Goal: Complete application form

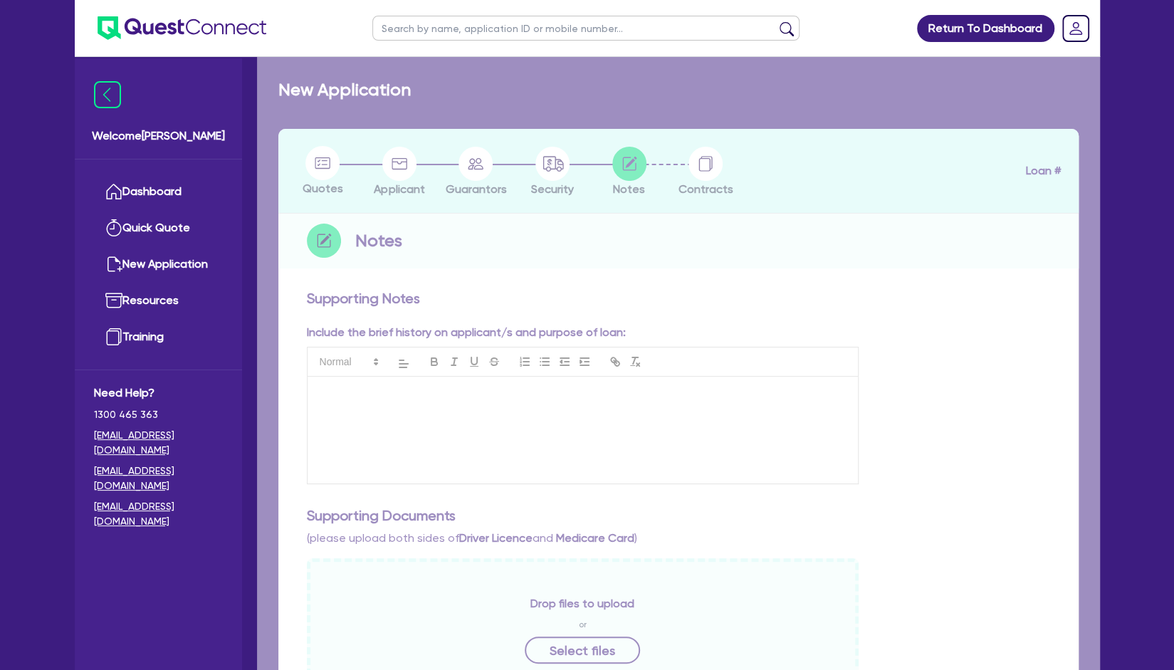
checkbox input "true"
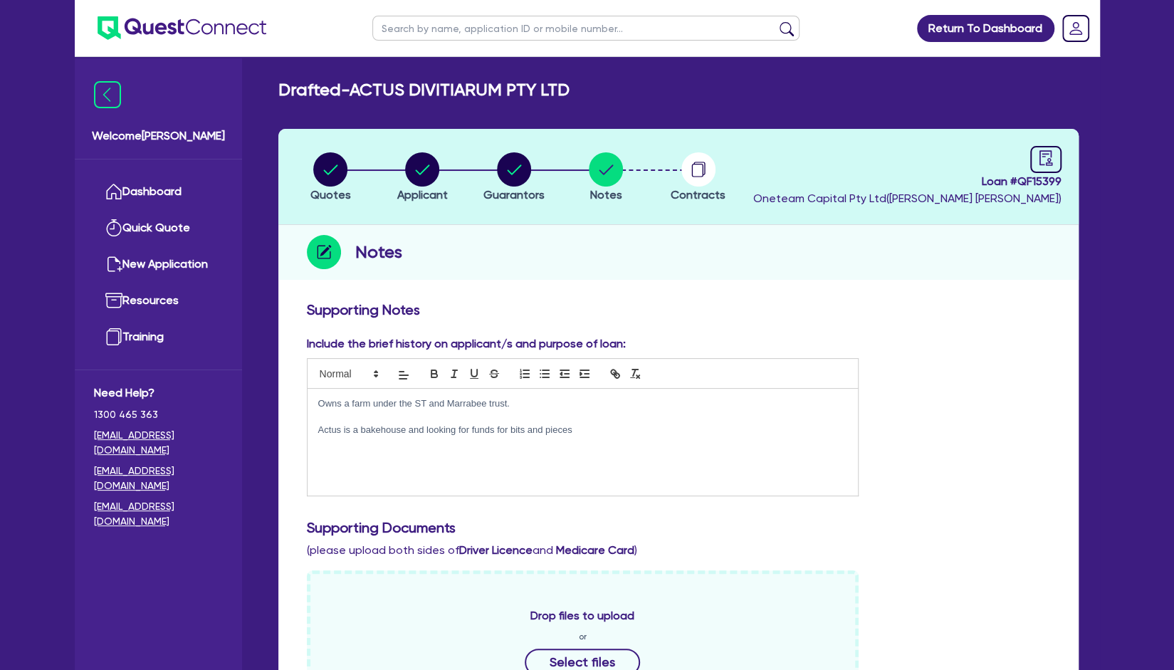
click at [579, 39] on input "text" at bounding box center [585, 28] width 427 height 25
type input "black dia"
click button "submit" at bounding box center [786, 31] width 23 height 20
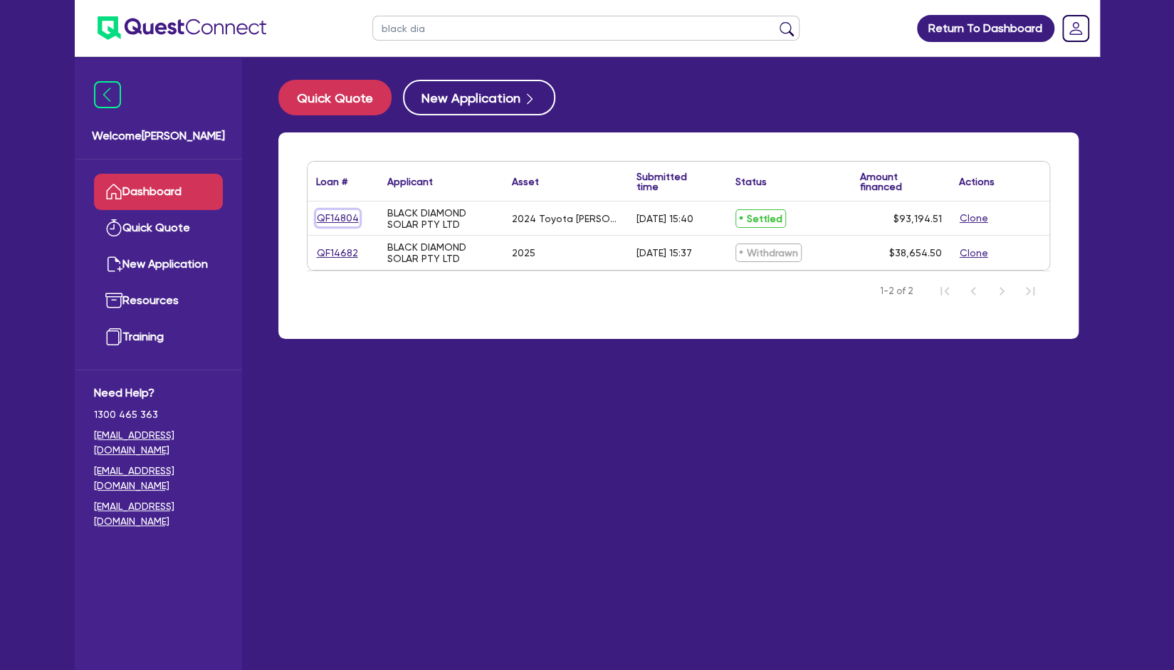
click at [347, 220] on link "QF14804" at bounding box center [337, 218] width 43 height 16
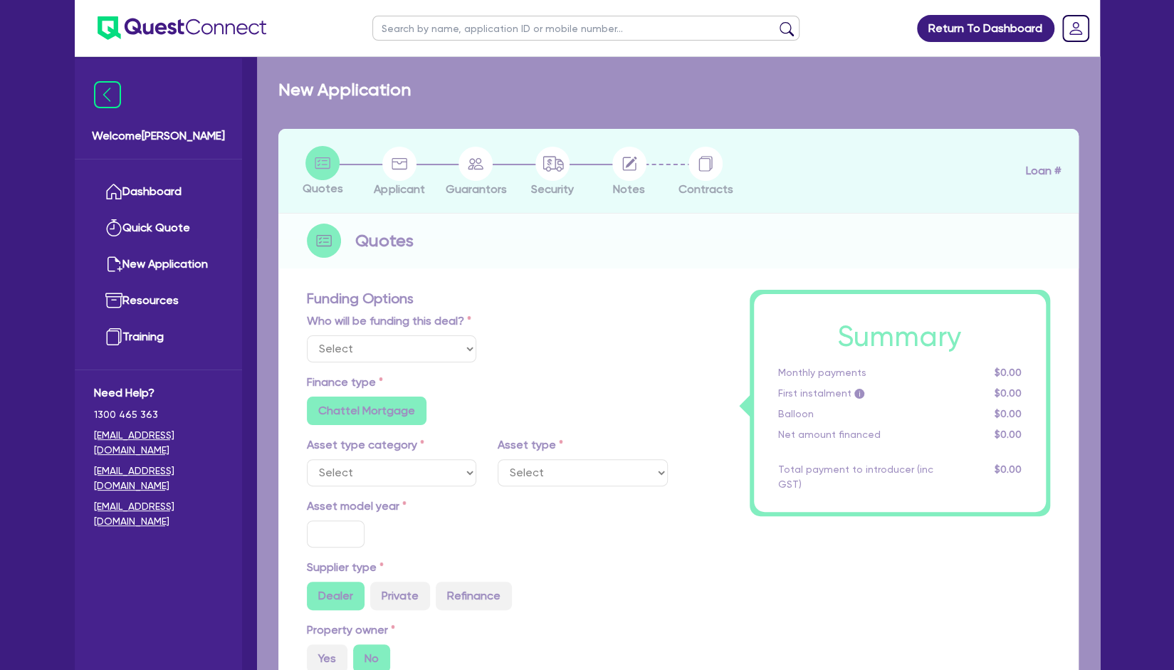
select select "Other"
select select "CARS_AND_LIGHT_TRUCKS"
type input "2024"
radio input "true"
type input "92,204.51"
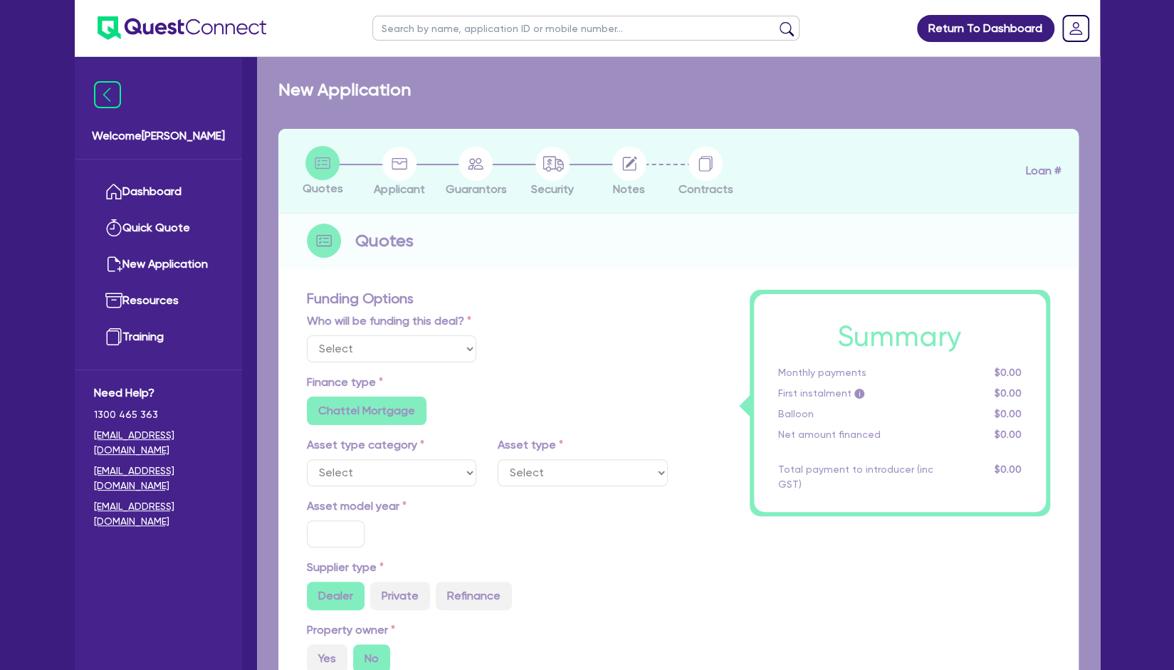
type input "6"
type input "5,591.67"
type input "6.69"
radio input "false"
type input "459.09"
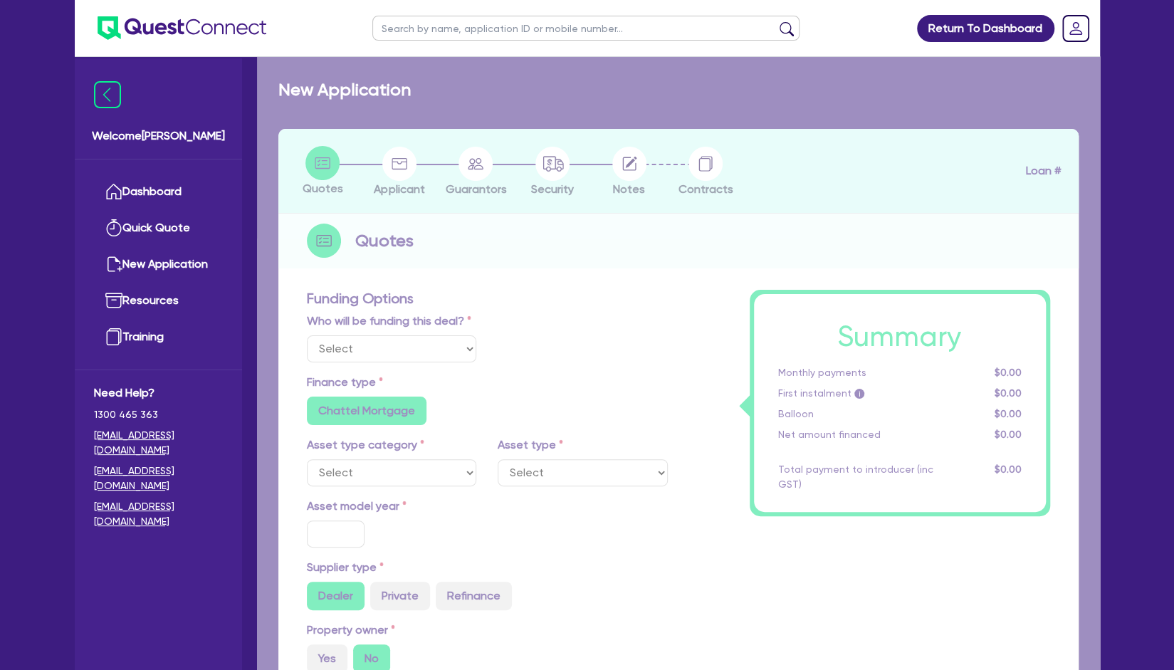
type input "900"
radio input "false"
radio input "true"
select select "PASSENGER_VEHICLES"
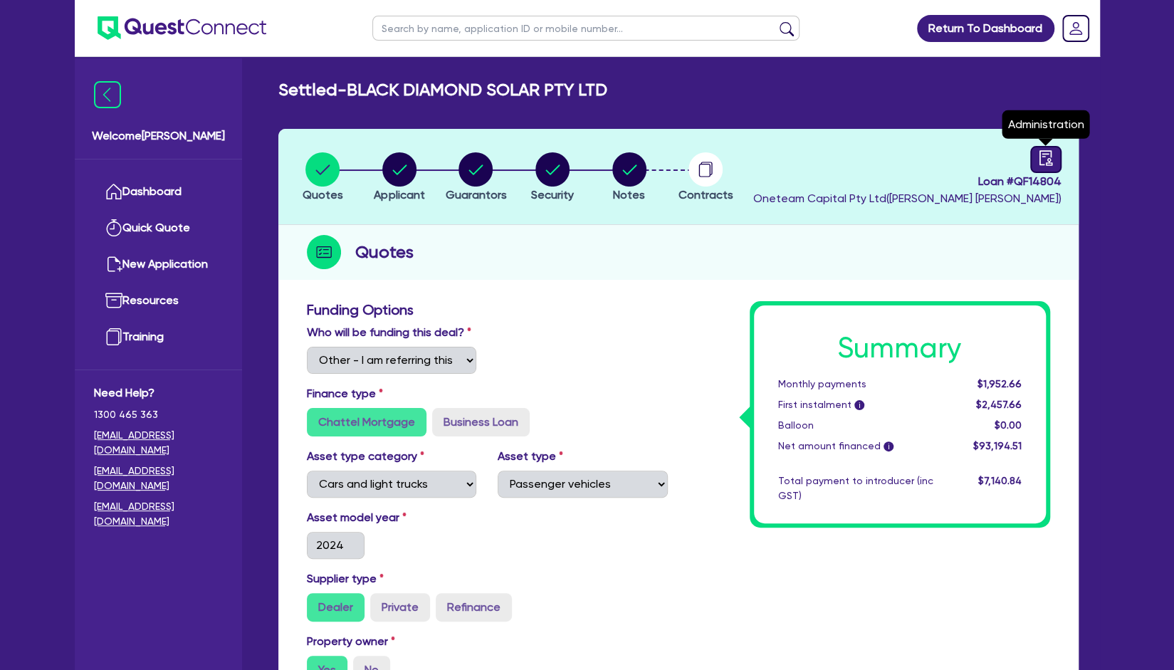
click at [1032, 164] on div at bounding box center [1045, 159] width 31 height 27
select select "SETTLED"
select select "Pepper"
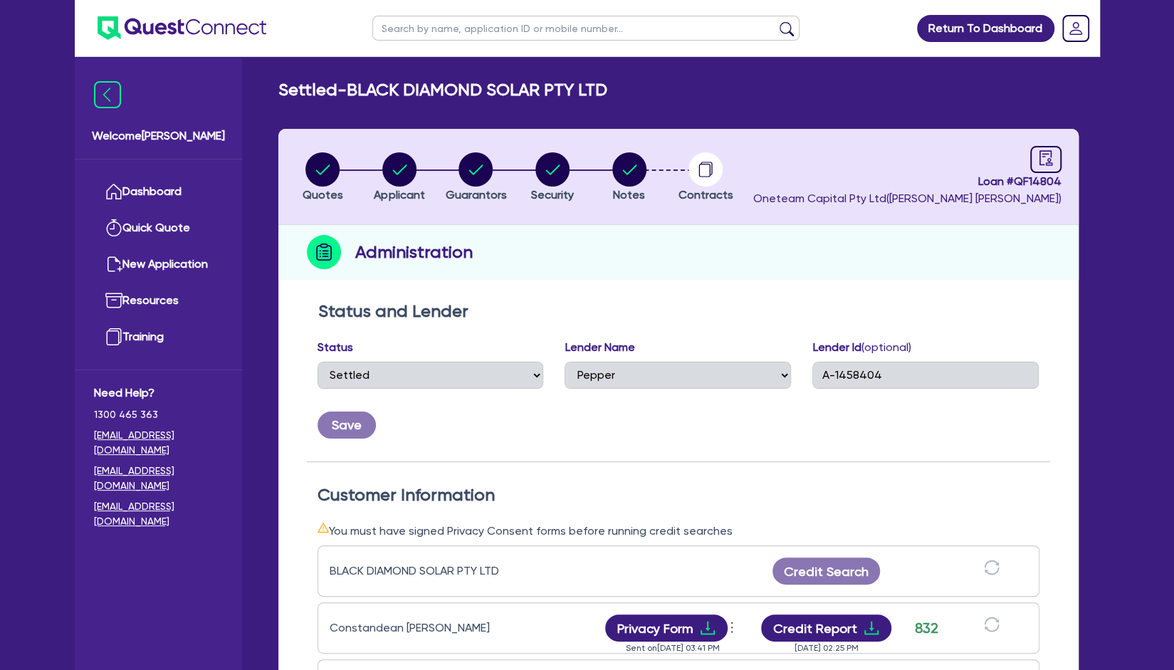
scroll to position [277, 0]
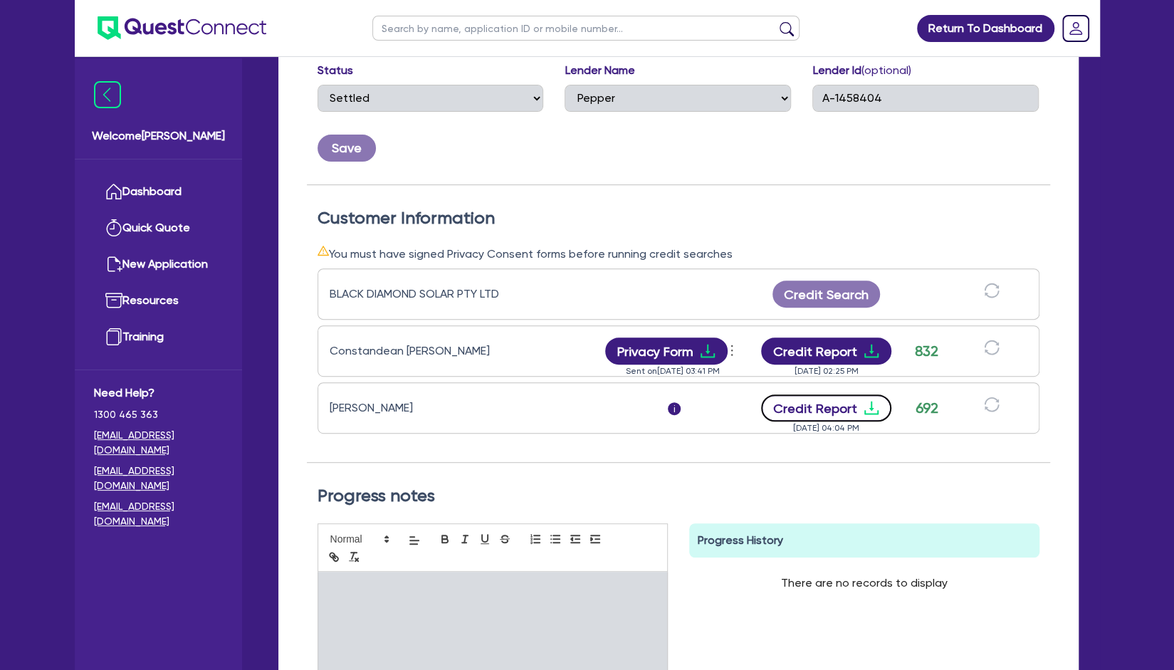
click at [812, 404] on button "Credit Report" at bounding box center [826, 407] width 130 height 27
click at [849, 136] on div "Save" at bounding box center [678, 142] width 743 height 38
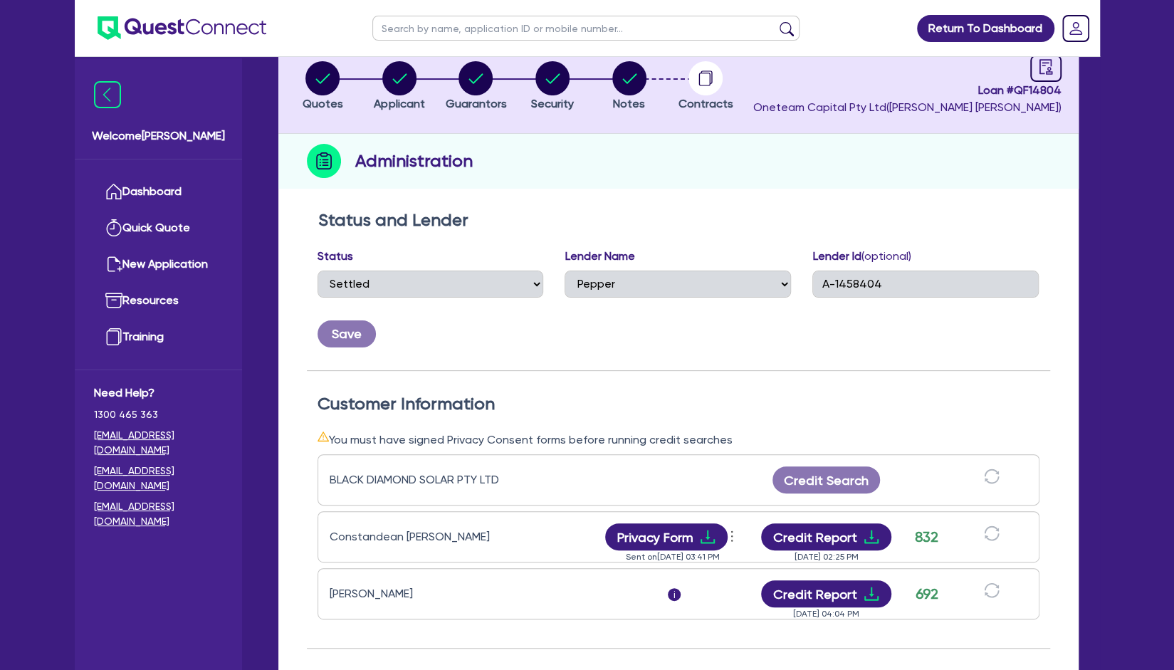
scroll to position [87, 0]
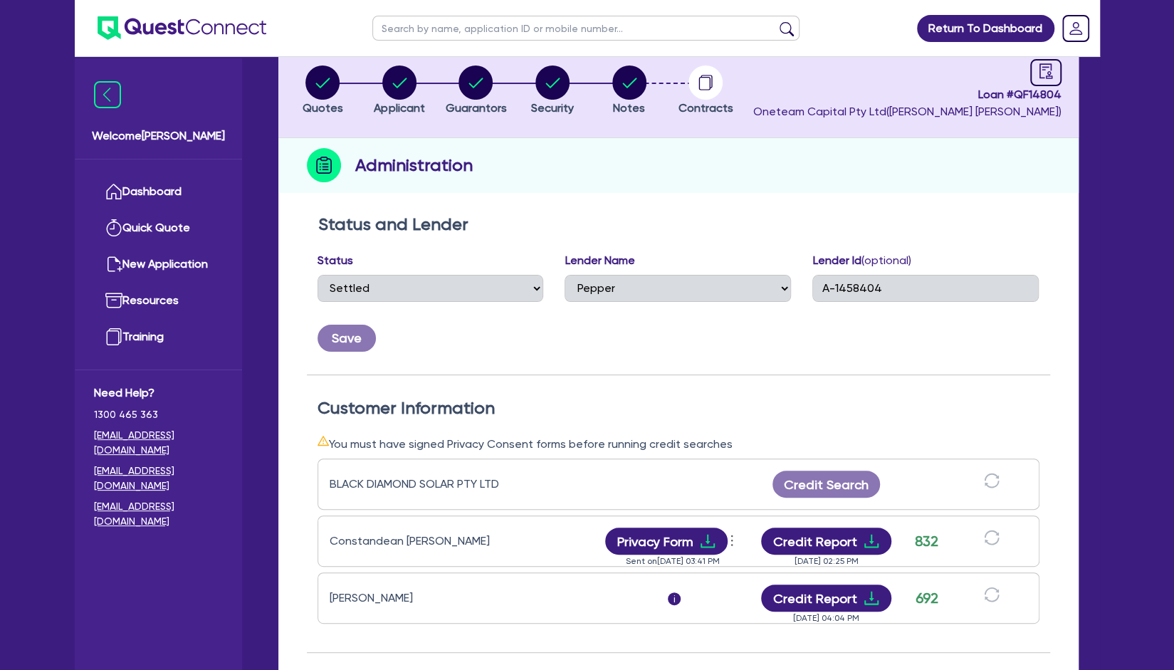
click at [473, 28] on input "text" at bounding box center [585, 28] width 427 height 25
type input "black"
click button "submit" at bounding box center [786, 31] width 23 height 20
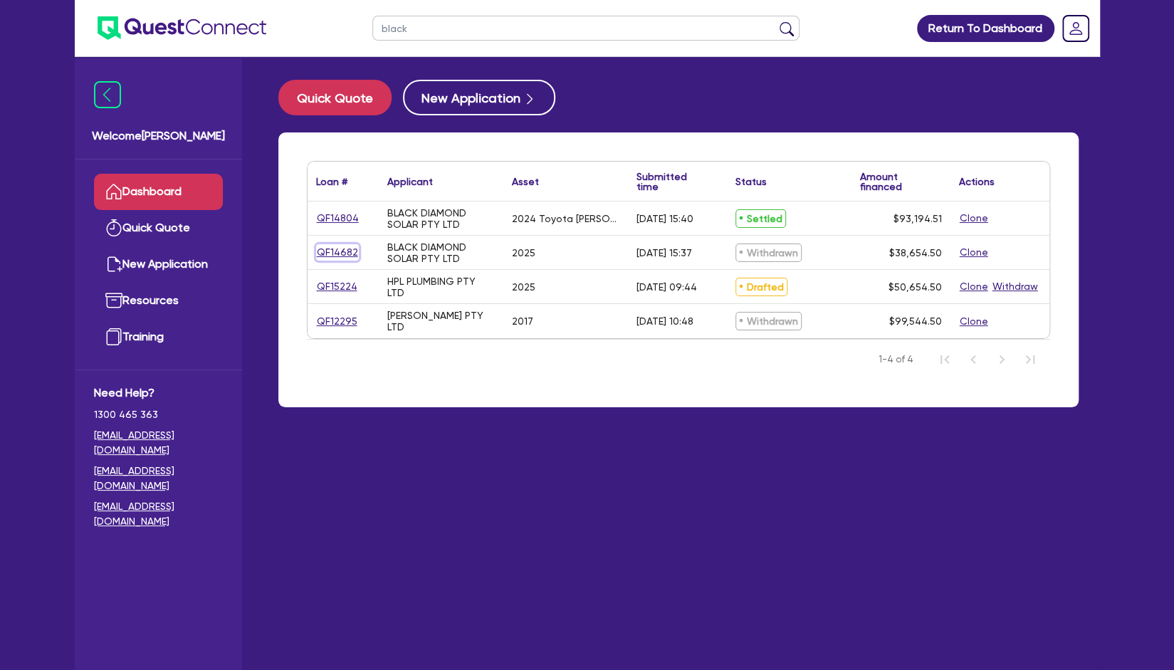
click at [337, 248] on link "QF14682" at bounding box center [337, 252] width 43 height 16
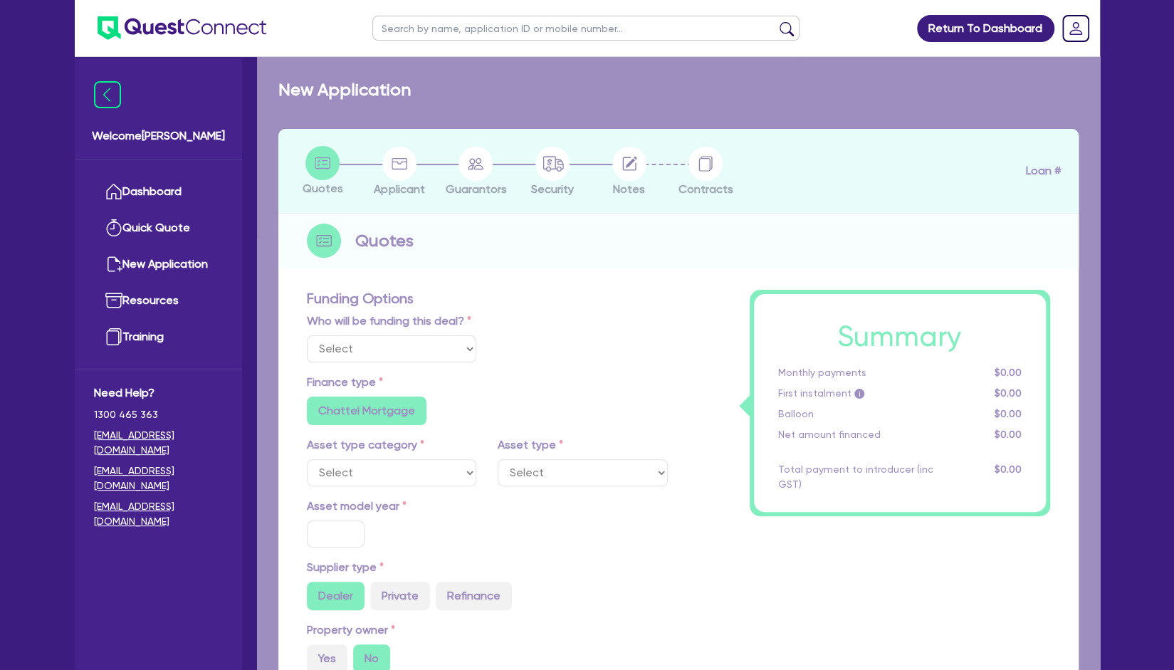
select select "Other"
select select "CARS_AND_LIGHT_TRUCKS"
type input "2025"
radio input "true"
type input "38,000"
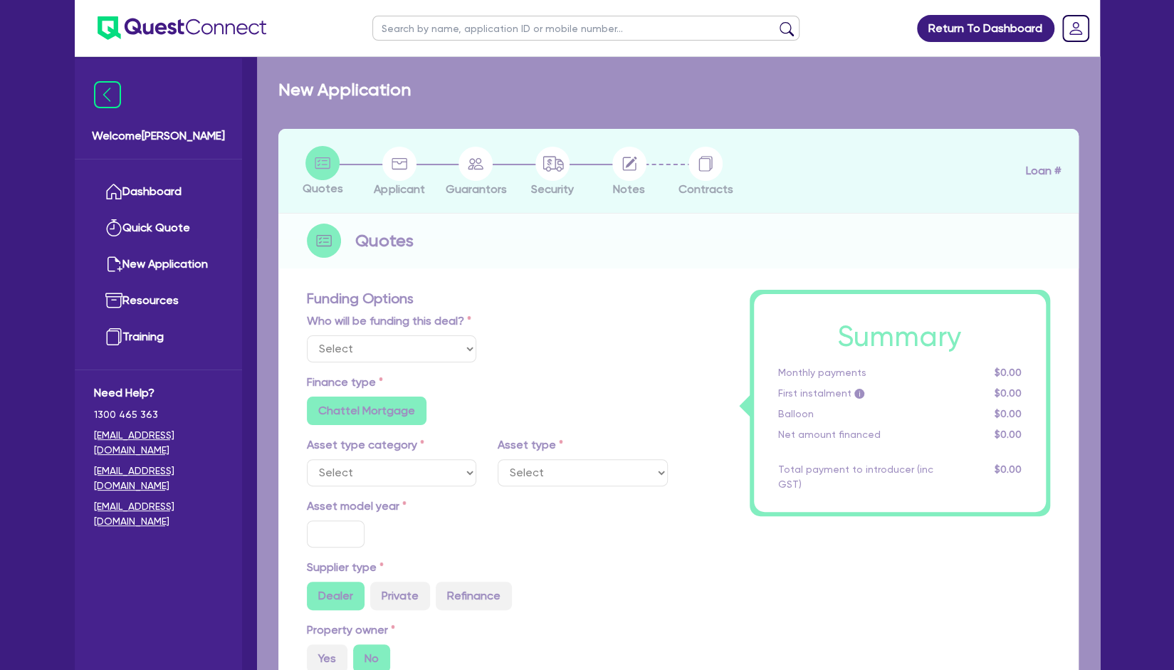
type input "7"
radio input "true"
radio input "false"
select select "PASSENGER_VEHICLES"
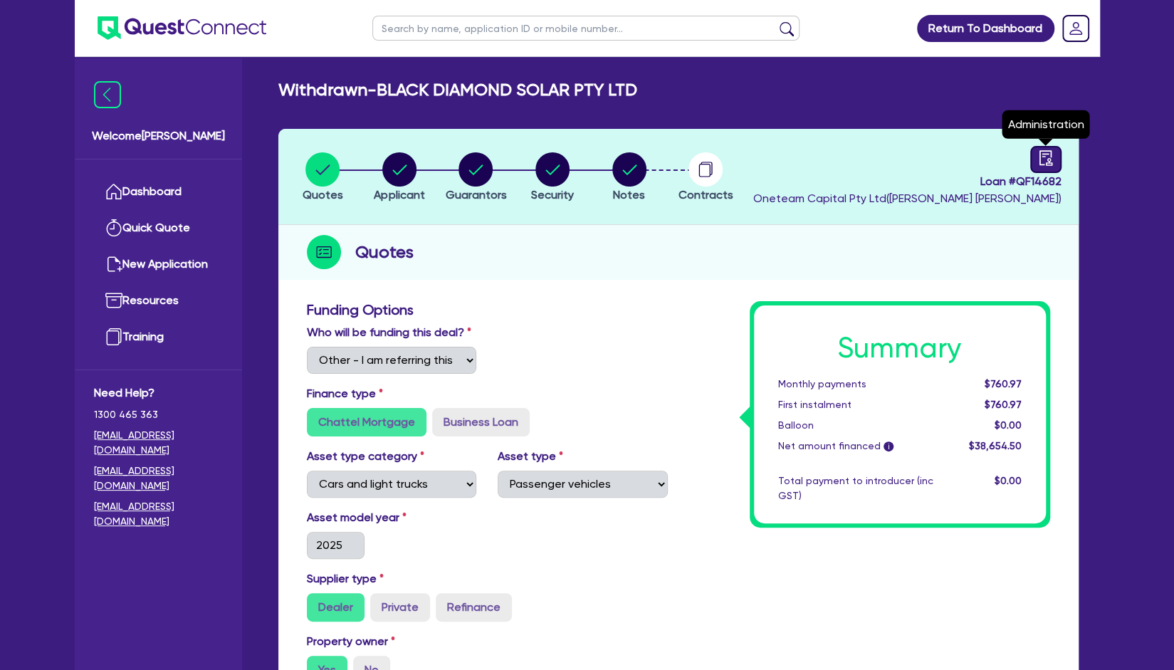
click at [1047, 162] on icon "audit" at bounding box center [1046, 158] width 16 height 16
select select "WITHDRAWN_BY_INTRODUCER"
select select "Other"
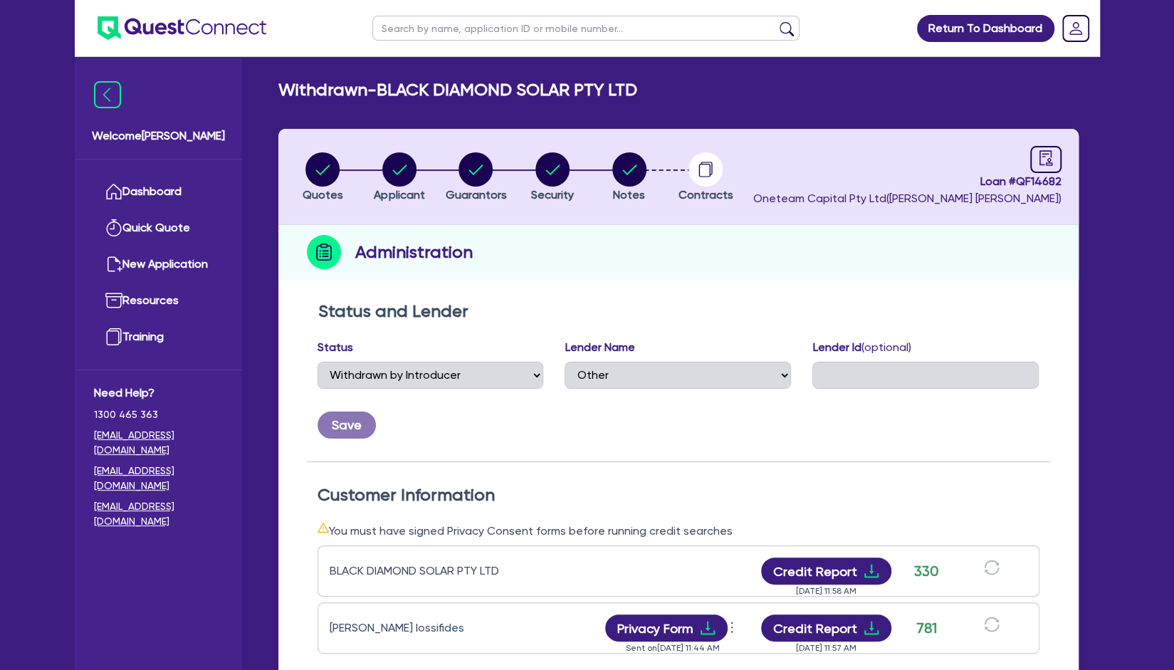
scroll to position [241, 0]
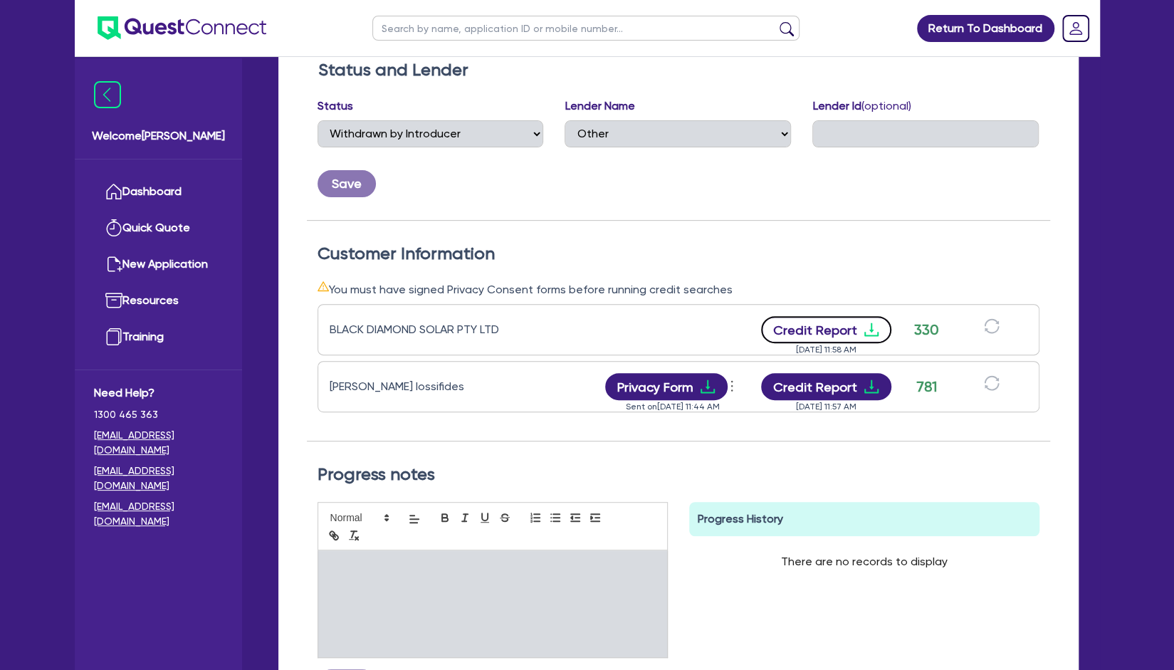
click at [823, 330] on button "Credit Report" at bounding box center [826, 329] width 130 height 27
